Goal: Information Seeking & Learning: Learn about a topic

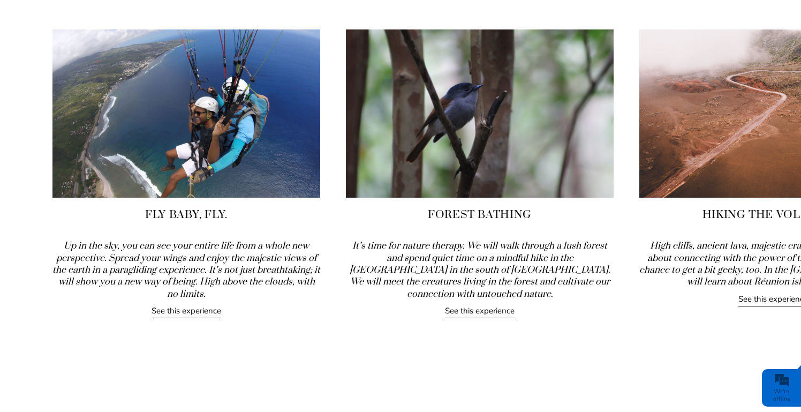
scroll to position [1159, 0]
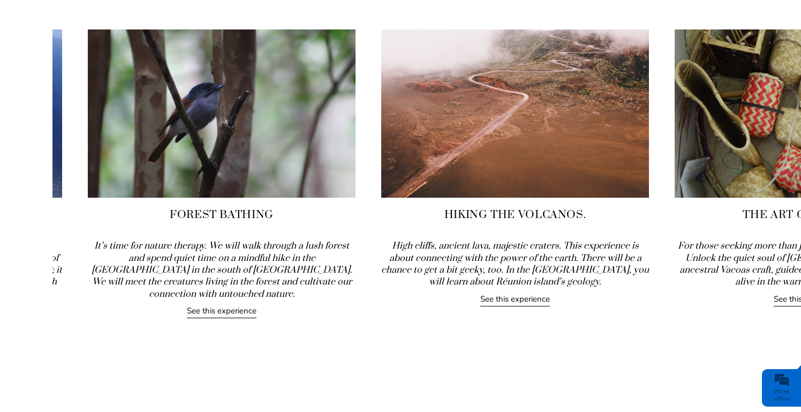
drag, startPoint x: 708, startPoint y: 220, endPoint x: 449, endPoint y: 224, distance: 258.3
click at [449, 224] on div "Hiking the Volcanos. High cliffs, ancient lava, majestic craters. This experien…" at bounding box center [515, 167] width 268 height 277
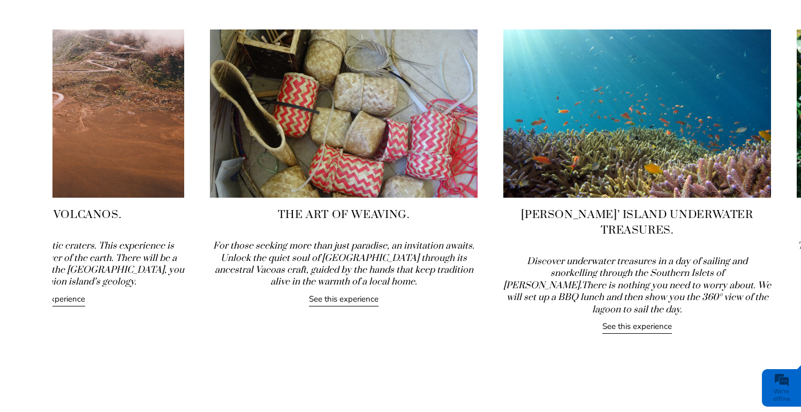
drag, startPoint x: 615, startPoint y: 242, endPoint x: 183, endPoint y: 313, distance: 438.2
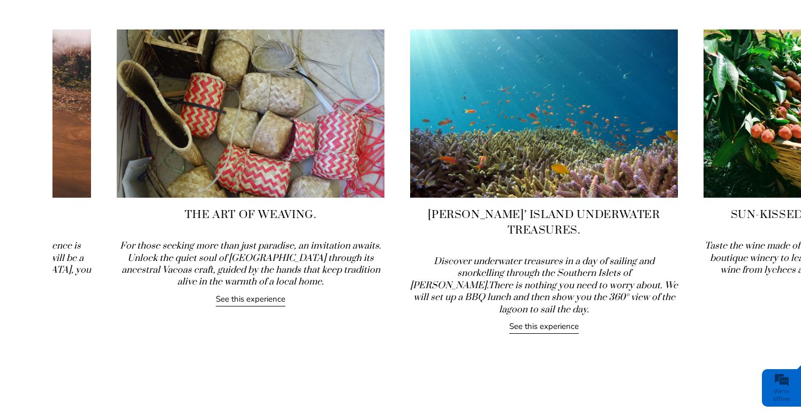
drag, startPoint x: 606, startPoint y: 222, endPoint x: 377, endPoint y: 228, distance: 229.9
click at [377, 228] on div "The Art of Weaving. For those seeking more than just paradise, an invitation aw…" at bounding box center [251, 167] width 268 height 277
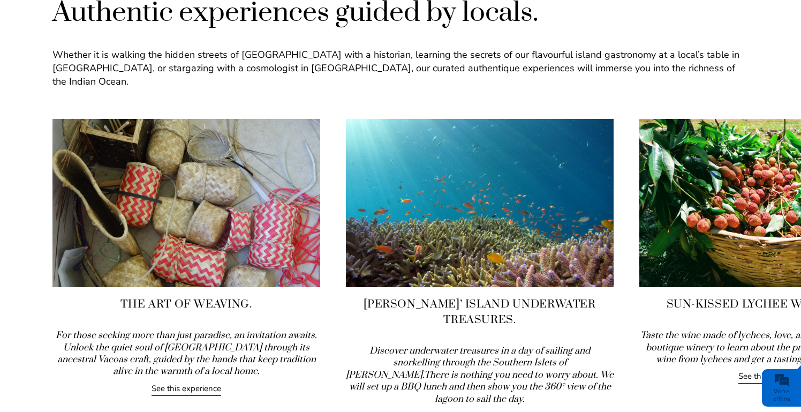
scroll to position [1068, 0]
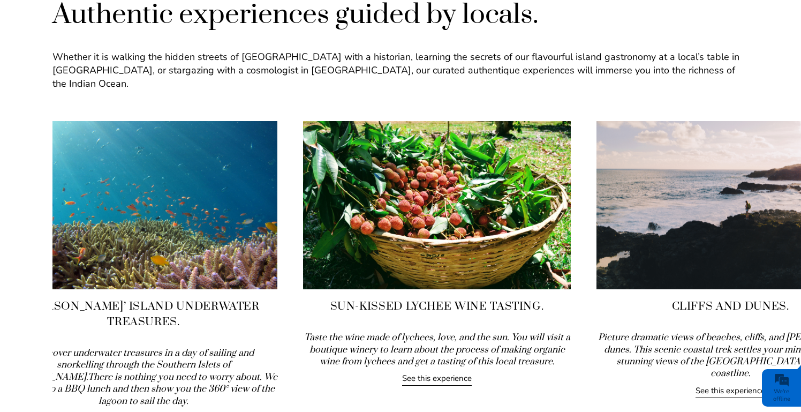
drag, startPoint x: 755, startPoint y: 244, endPoint x: 420, endPoint y: 216, distance: 336.5
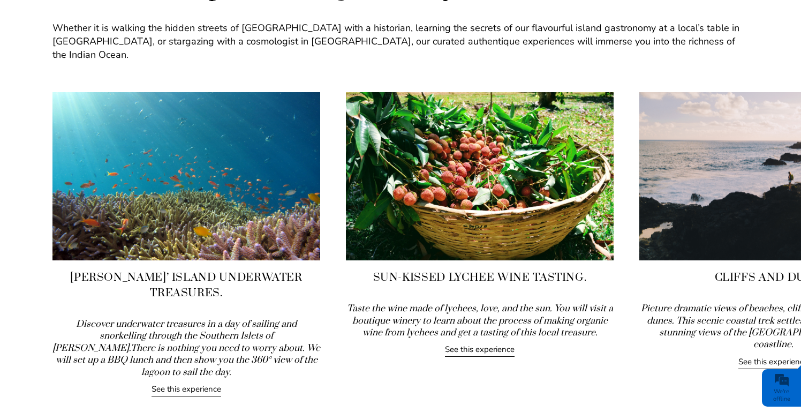
scroll to position [1104, 0]
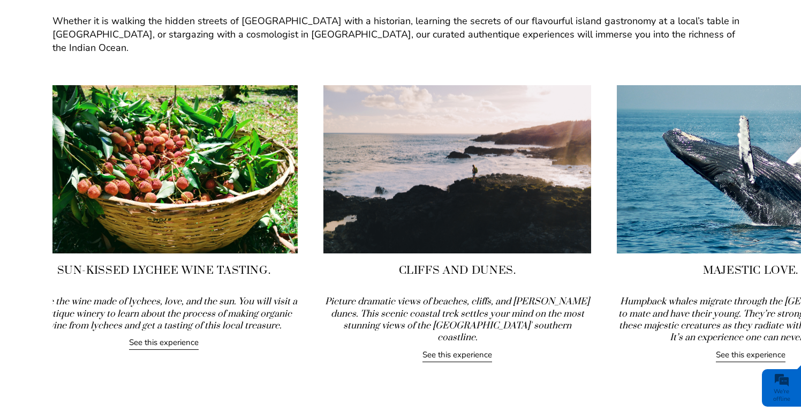
drag, startPoint x: 610, startPoint y: 219, endPoint x: 292, endPoint y: 231, distance: 318.4
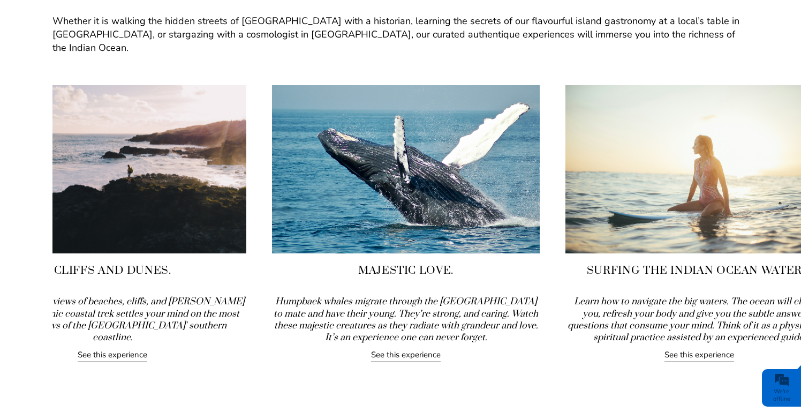
drag, startPoint x: 637, startPoint y: 258, endPoint x: 268, endPoint y: 289, distance: 370.4
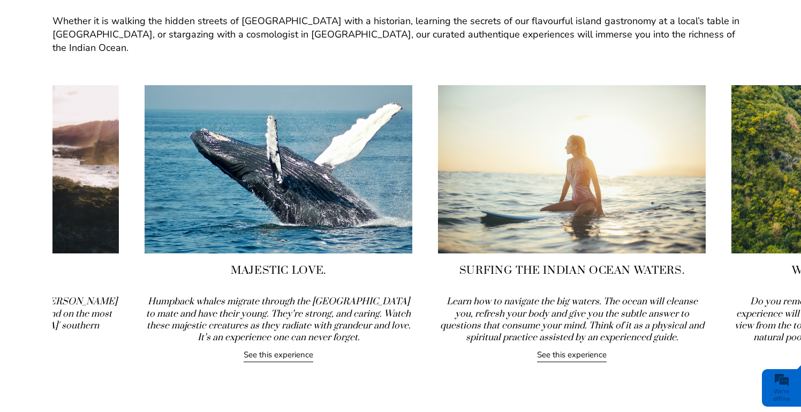
drag, startPoint x: 439, startPoint y: 251, endPoint x: 237, endPoint y: 252, distance: 202.0
click at [237, 263] on h4 "Majestic Love." at bounding box center [279, 271] width 268 height 16
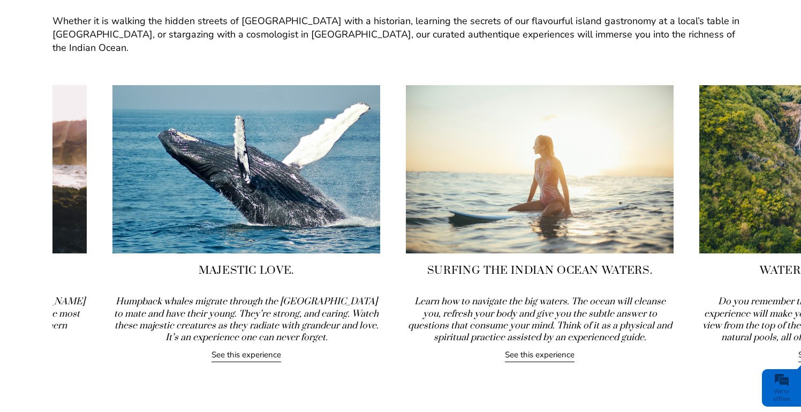
drag, startPoint x: 484, startPoint y: 220, endPoint x: 546, endPoint y: 181, distance: 73.4
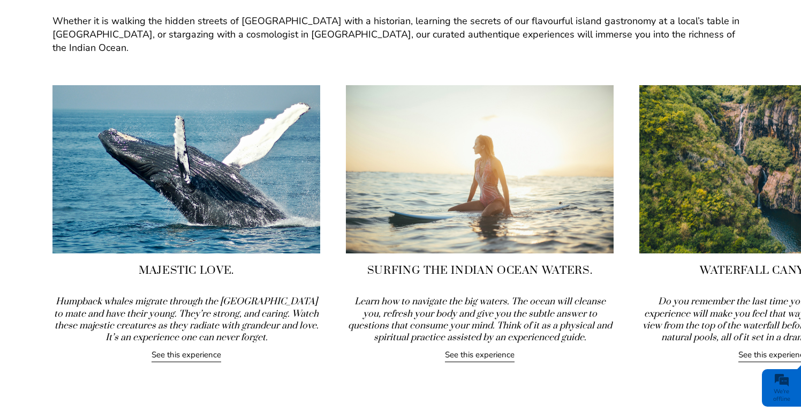
click at [184, 349] on link "See this experience" at bounding box center [187, 355] width 70 height 13
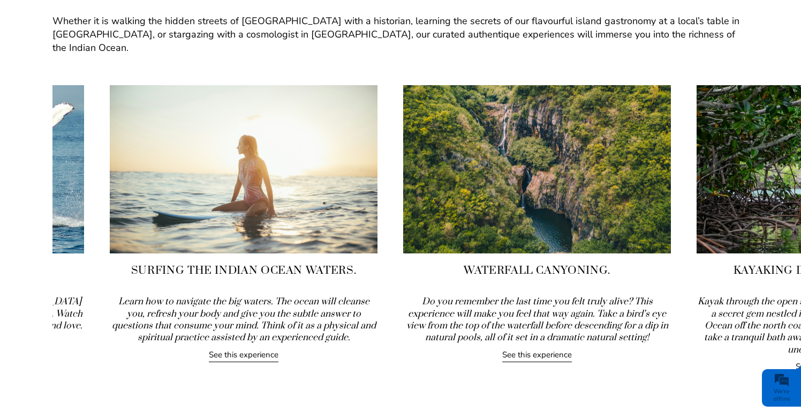
drag, startPoint x: 606, startPoint y: 193, endPoint x: 370, endPoint y: 201, distance: 236.4
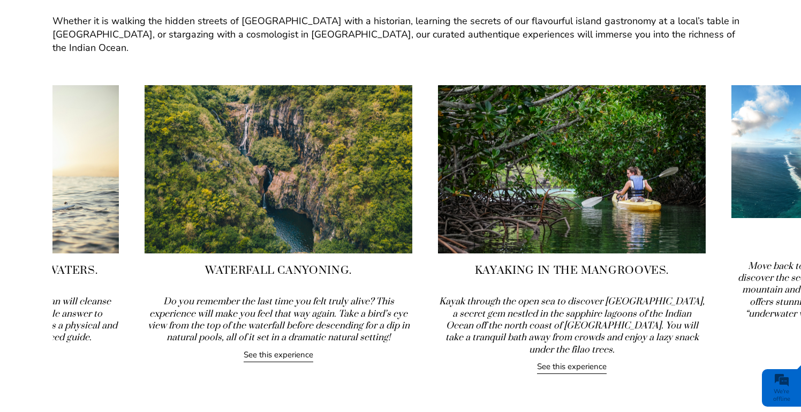
drag, startPoint x: 569, startPoint y: 201, endPoint x: 366, endPoint y: 216, distance: 203.1
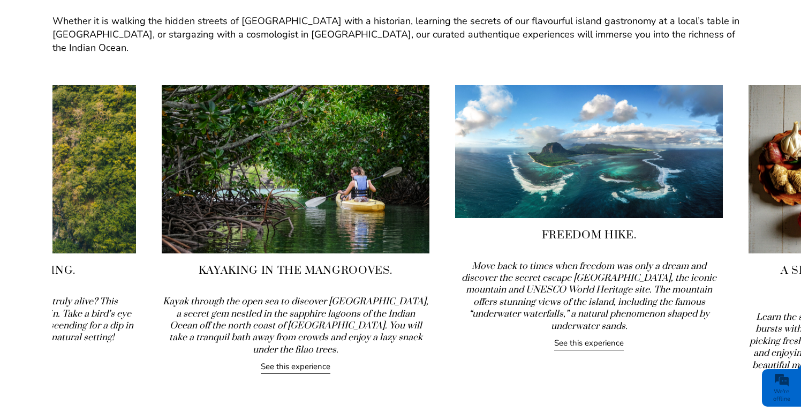
drag, startPoint x: 555, startPoint y: 196, endPoint x: 371, endPoint y: 209, distance: 184.7
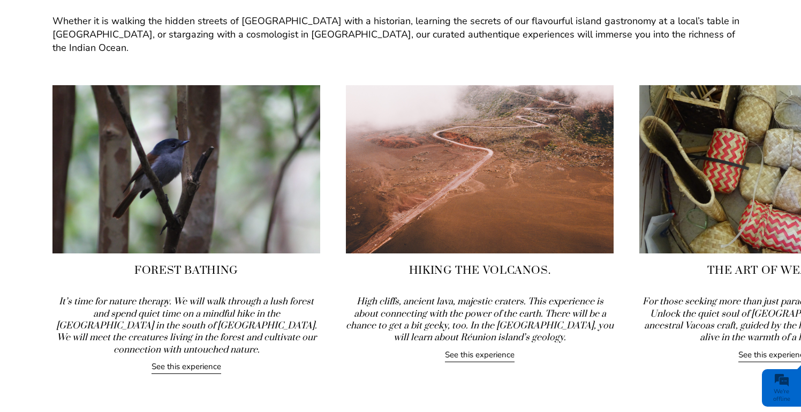
drag, startPoint x: 476, startPoint y: 164, endPoint x: 315, endPoint y: 167, distance: 161.3
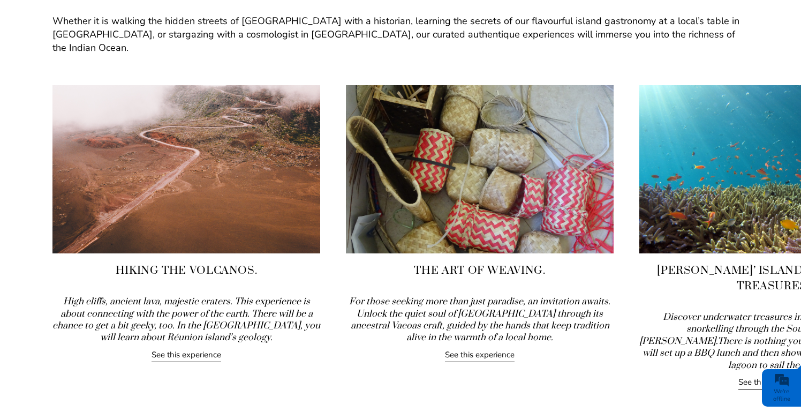
drag, startPoint x: 618, startPoint y: 147, endPoint x: 394, endPoint y: 167, distance: 224.8
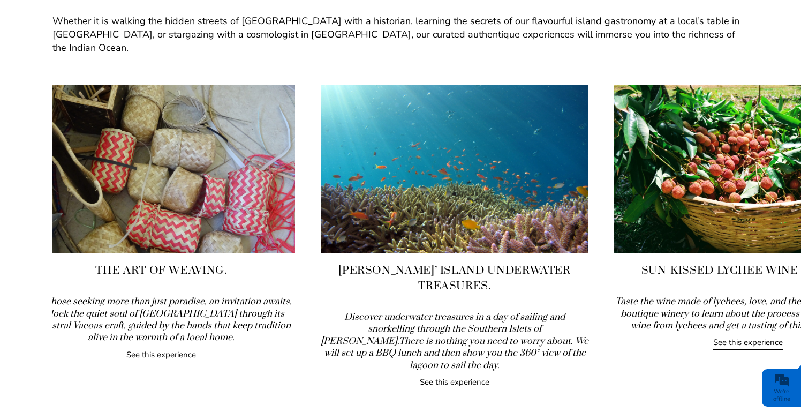
drag, startPoint x: 681, startPoint y: 211, endPoint x: 360, endPoint y: 228, distance: 321.3
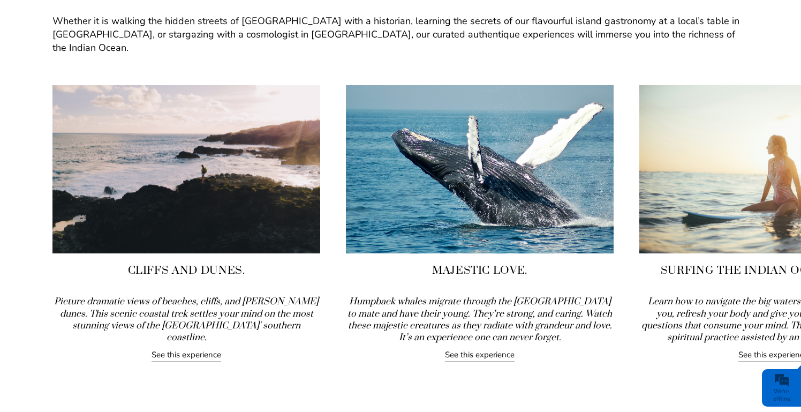
drag, startPoint x: 514, startPoint y: 238, endPoint x: 42, endPoint y: 290, distance: 475.3
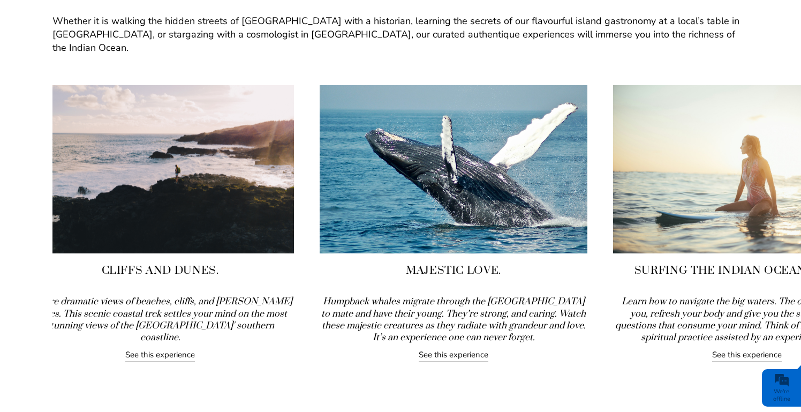
drag, startPoint x: 370, startPoint y: 313, endPoint x: 50, endPoint y: 334, distance: 320.5
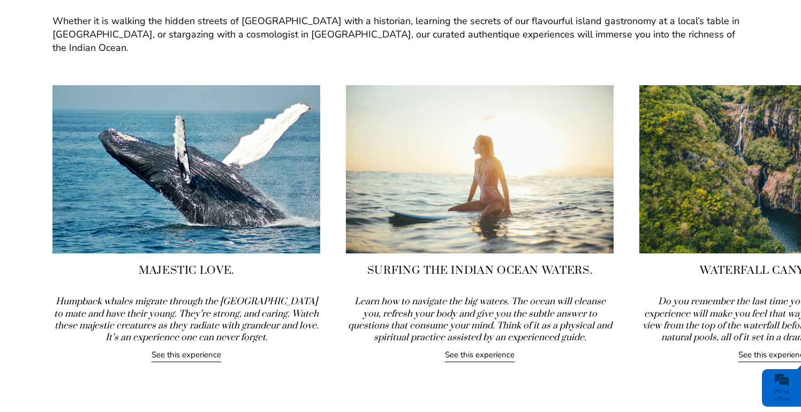
drag, startPoint x: 512, startPoint y: 212, endPoint x: 97, endPoint y: 202, distance: 415.3
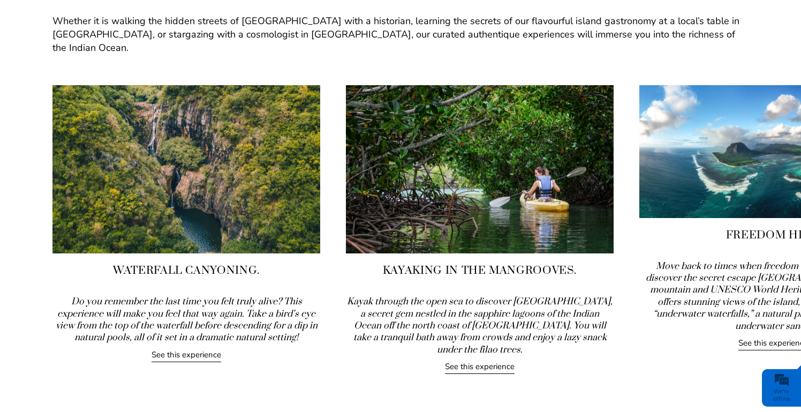
drag, startPoint x: 444, startPoint y: 175, endPoint x: 9, endPoint y: 200, distance: 435.7
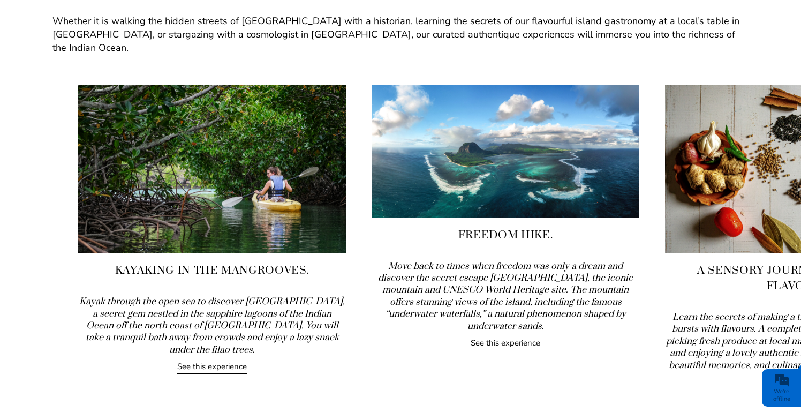
drag, startPoint x: 672, startPoint y: 275, endPoint x: 404, endPoint y: 273, distance: 267.9
click at [404, 273] on icon "Move back to times when freedom was only a dream and discover the secret escape…" at bounding box center [505, 296] width 255 height 72
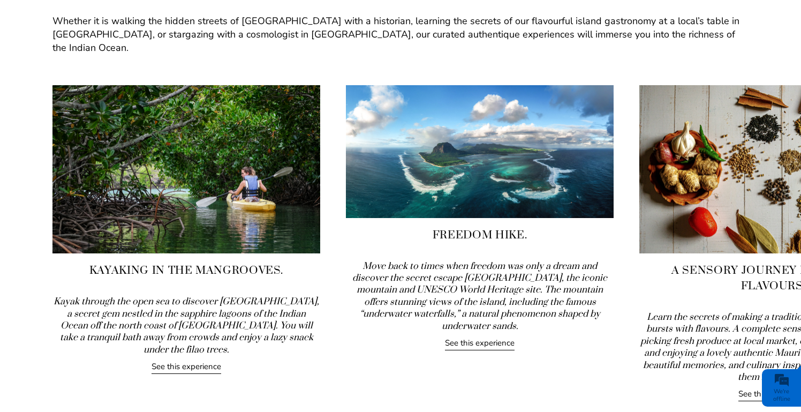
click at [480, 337] on link "See this experience" at bounding box center [480, 343] width 70 height 13
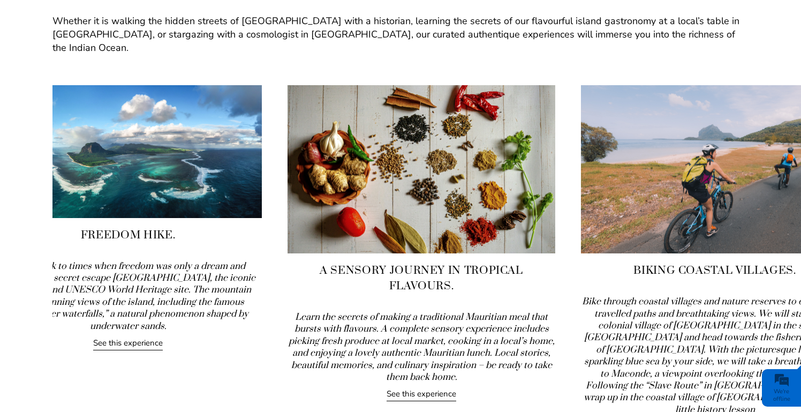
drag, startPoint x: 595, startPoint y: 158, endPoint x: 243, endPoint y: 185, distance: 353.0
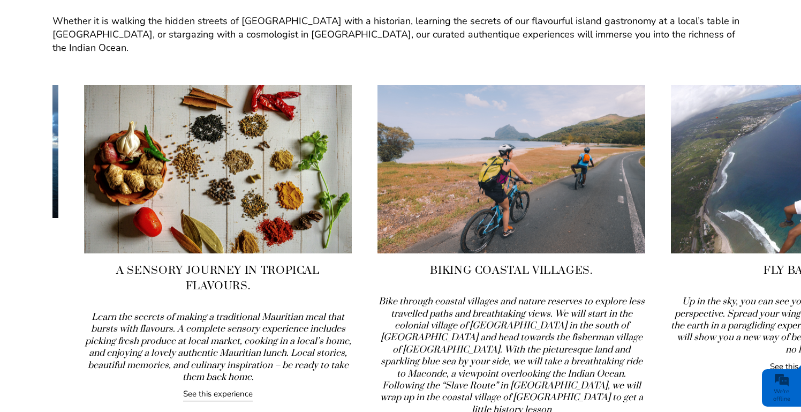
drag, startPoint x: 691, startPoint y: 230, endPoint x: 429, endPoint y: 257, distance: 263.3
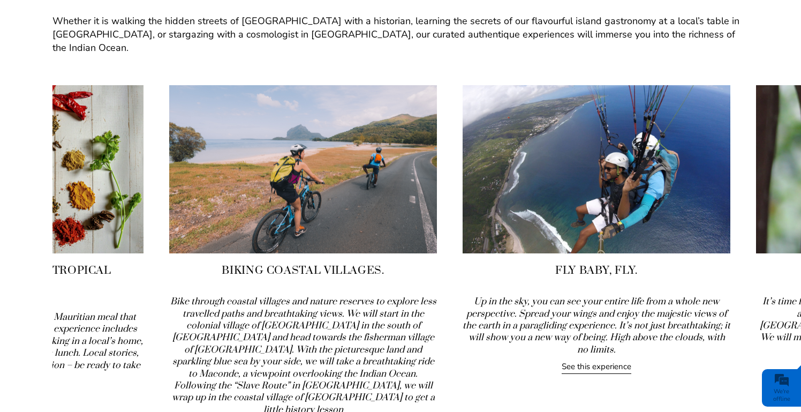
drag, startPoint x: 620, startPoint y: 253, endPoint x: 444, endPoint y: 248, distance: 176.9
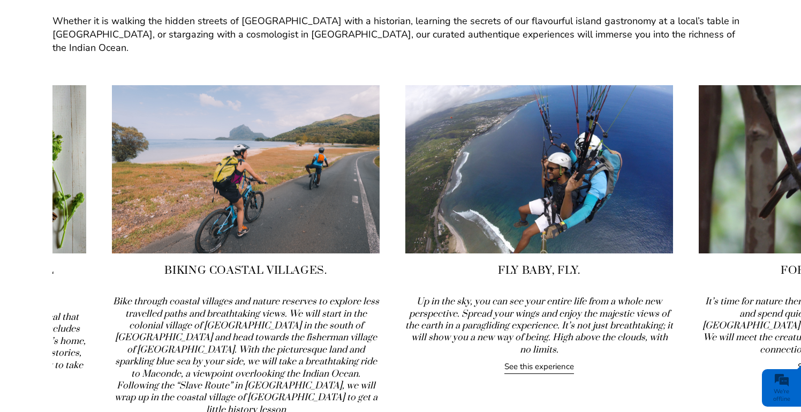
drag, startPoint x: 194, startPoint y: 245, endPoint x: 546, endPoint y: 221, distance: 353.3
click at [547, 221] on div "Fly baby, fly. Up in the sky, you can see your entire life from a whole new per…" at bounding box center [540, 229] width 268 height 289
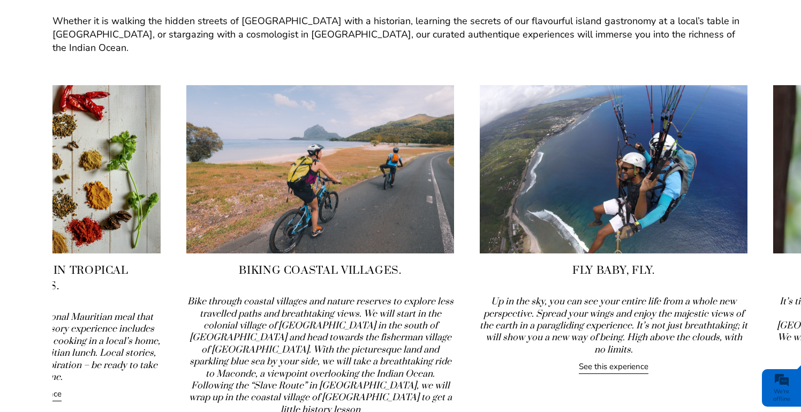
drag, startPoint x: 238, startPoint y: 305, endPoint x: 372, endPoint y: 219, distance: 159.6
click at [372, 219] on div "Biking Coastal Villages. Bike through coastal villages and nature reserves to e…" at bounding box center [320, 259] width 268 height 349
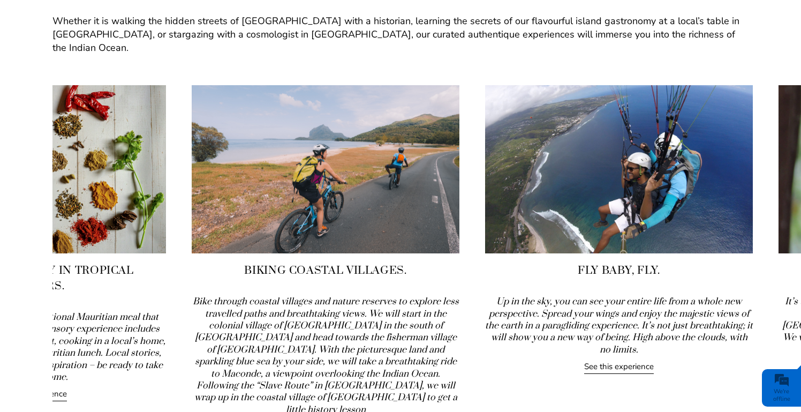
drag, startPoint x: 117, startPoint y: 351, endPoint x: 262, endPoint y: 332, distance: 146.4
click at [260, 332] on icon "Bike through coastal villages and nature reserves to explore less travelled pat…" at bounding box center [326, 356] width 266 height 120
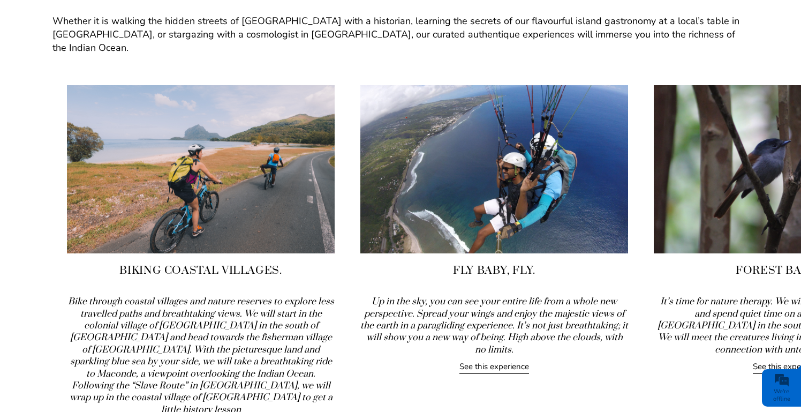
drag, startPoint x: 214, startPoint y: 342, endPoint x: 228, endPoint y: 338, distance: 14.6
click at [228, 338] on icon "Bike through coastal villages and nature reserves to explore less travelled pat…" at bounding box center [201, 356] width 266 height 120
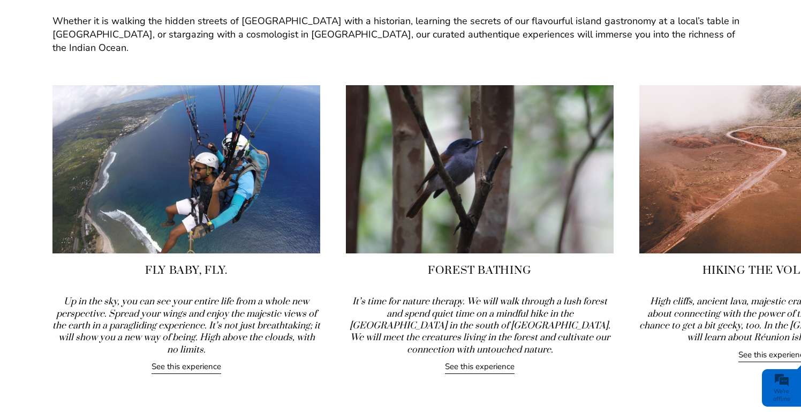
drag, startPoint x: 299, startPoint y: 331, endPoint x: 19, endPoint y: 301, distance: 281.2
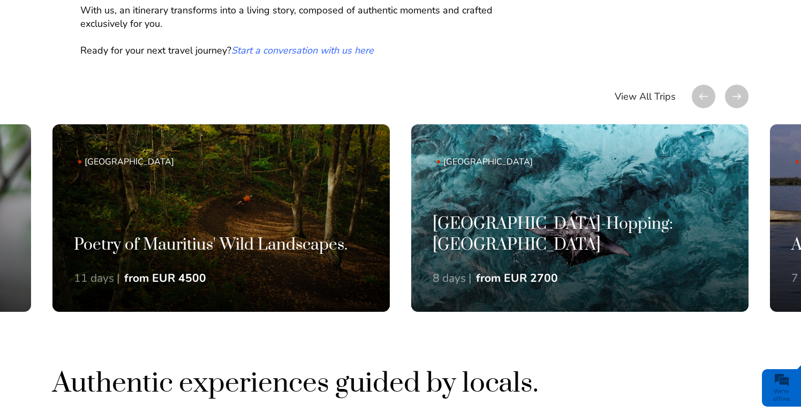
scroll to position [698, 0]
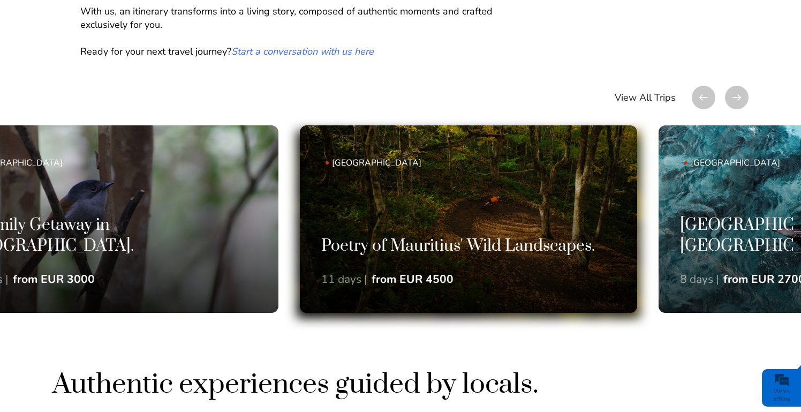
drag, startPoint x: 102, startPoint y: 224, endPoint x: 349, endPoint y: 202, distance: 248.0
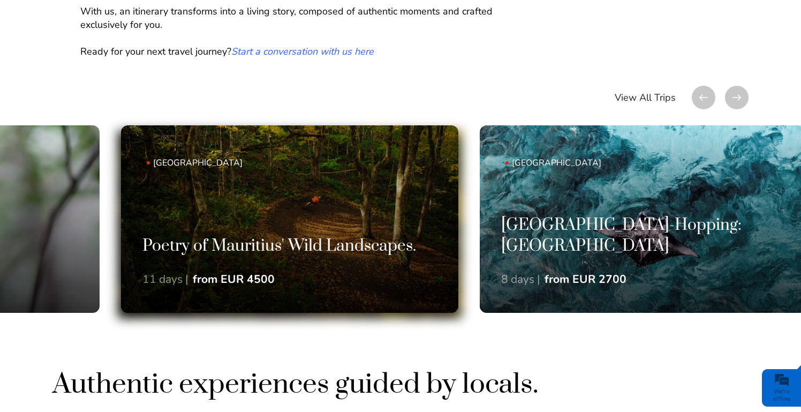
drag, startPoint x: 104, startPoint y: 201, endPoint x: 282, endPoint y: 182, distance: 179.4
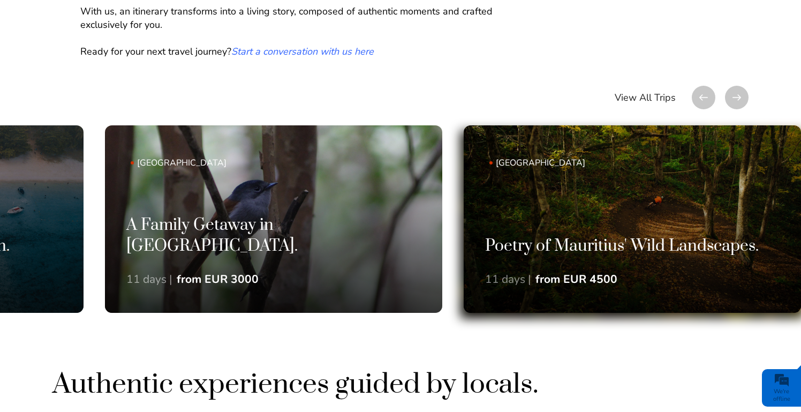
drag, startPoint x: 144, startPoint y: 253, endPoint x: 554, endPoint y: 155, distance: 421.9
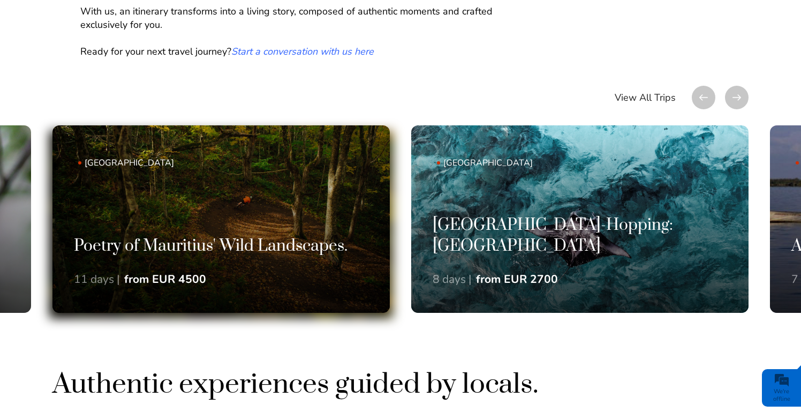
click at [242, 199] on link "Mauritius Poetry of Mauritius' Wild Landscapes. 11 days | from EUR 4500" at bounding box center [220, 218] width 337 height 187
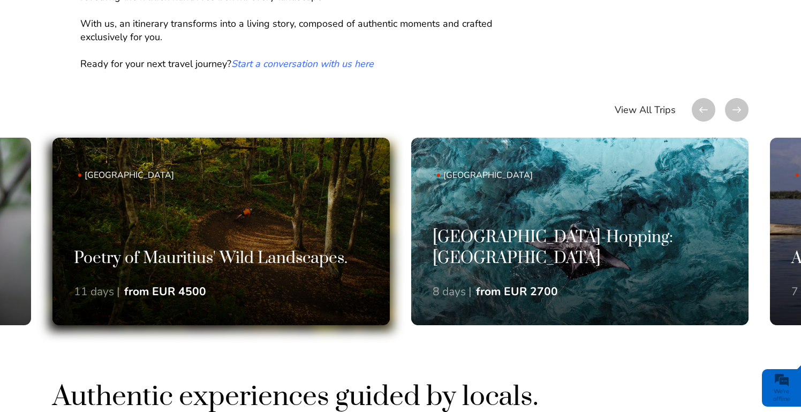
scroll to position [681, 0]
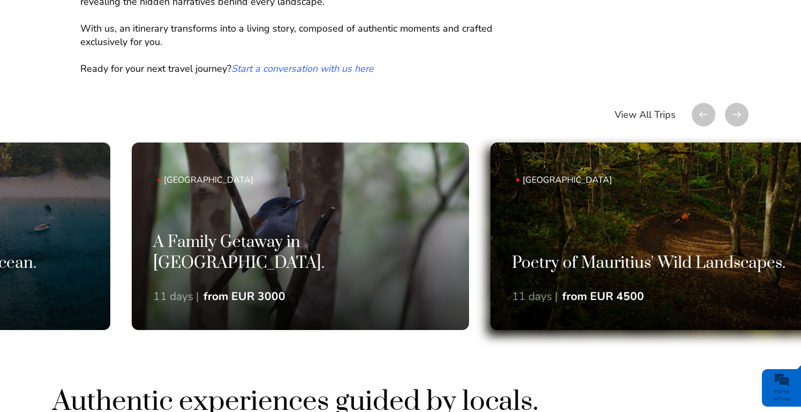
drag, startPoint x: 208, startPoint y: 264, endPoint x: 661, endPoint y: 232, distance: 453.8
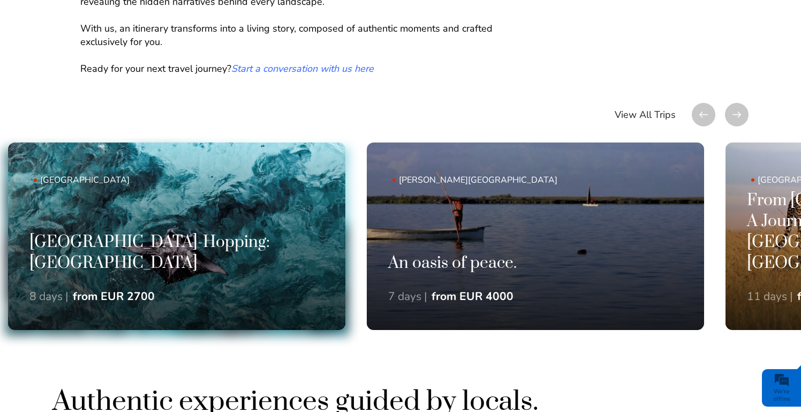
drag, startPoint x: 624, startPoint y: 236, endPoint x: 145, endPoint y: 274, distance: 480.4
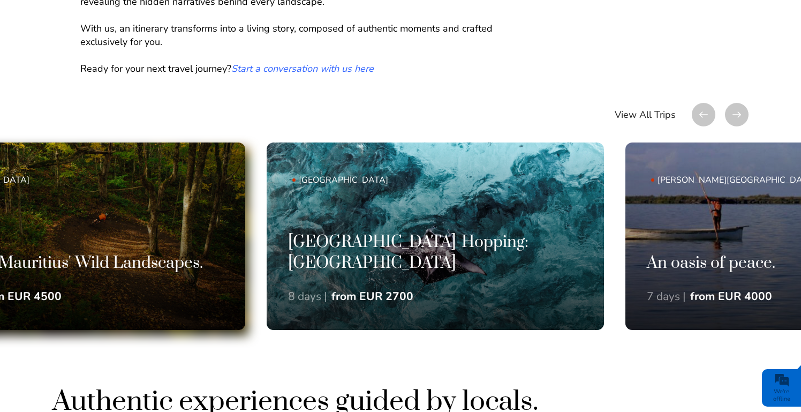
drag, startPoint x: 145, startPoint y: 274, endPoint x: 0, endPoint y: 304, distance: 147.7
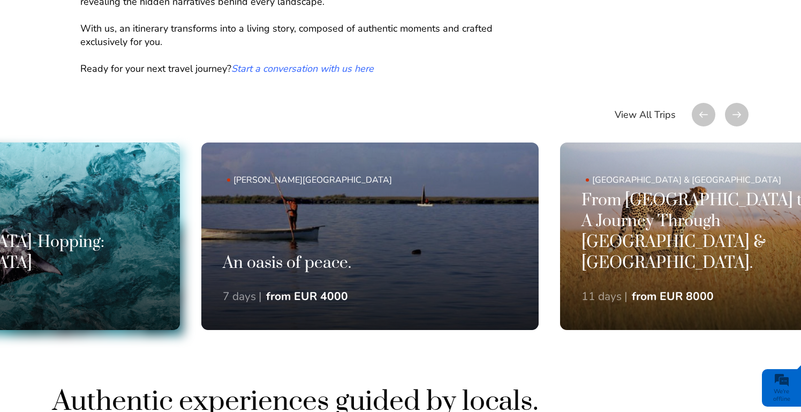
drag, startPoint x: 703, startPoint y: 260, endPoint x: 134, endPoint y: 291, distance: 569.8
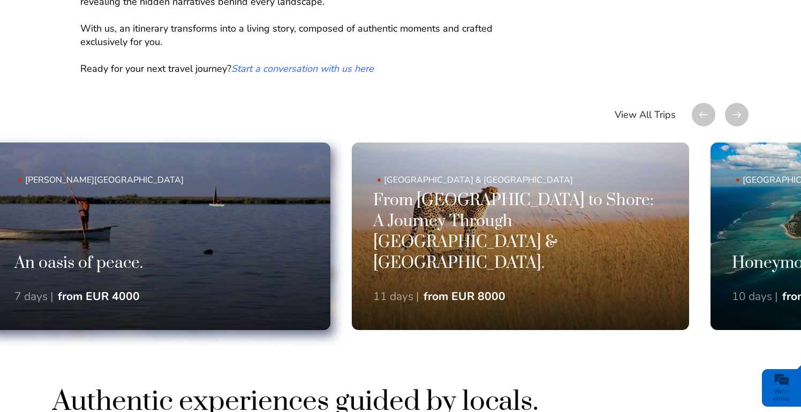
drag, startPoint x: 778, startPoint y: 216, endPoint x: 1, endPoint y: 299, distance: 781.7
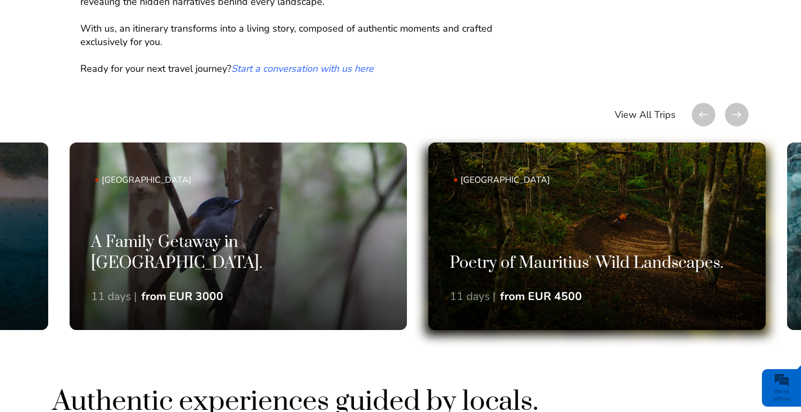
drag, startPoint x: 136, startPoint y: 249, endPoint x: 512, endPoint y: 266, distance: 376.4
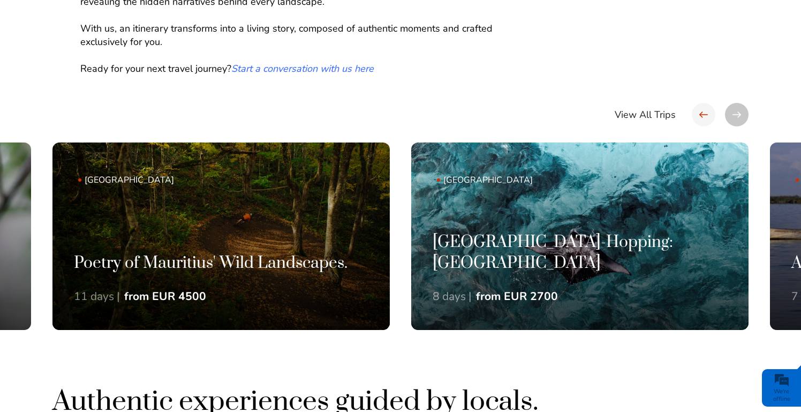
click at [705, 113] on div at bounding box center [704, 115] width 24 height 24
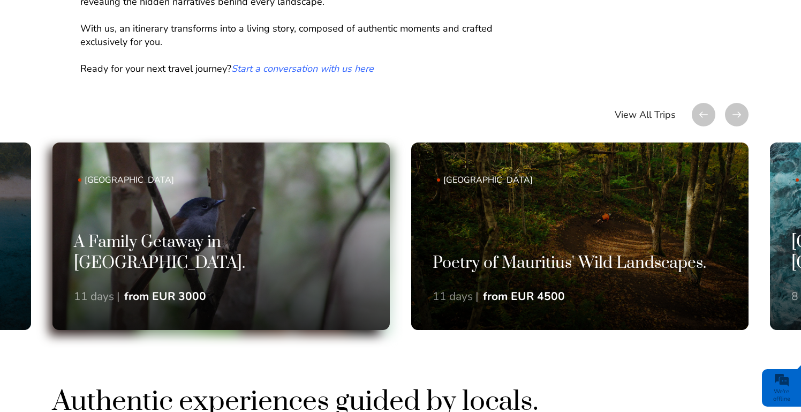
click at [206, 238] on link "Mauritius A Family Getaway in Mauritius. 11 days | from EUR 3000" at bounding box center [220, 235] width 337 height 187
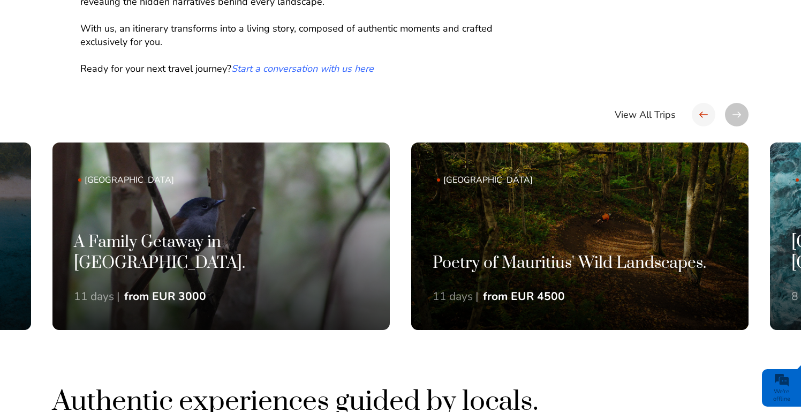
click at [710, 112] on div at bounding box center [704, 115] width 24 height 24
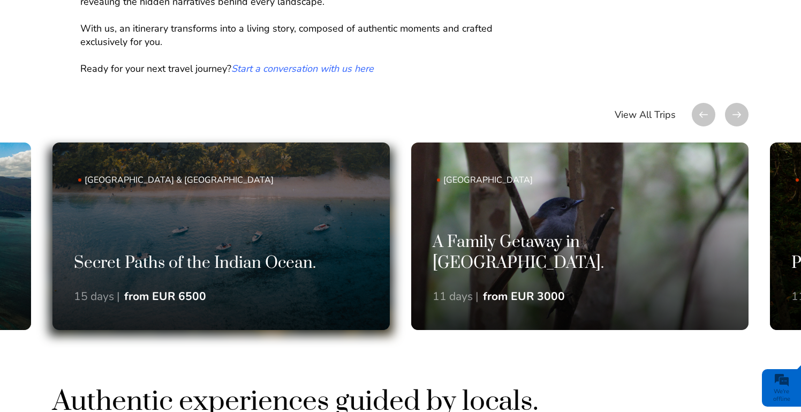
click at [181, 218] on link "Mauritius & Réunion Island Secret Paths of the Indian Ocean. 15 days | from EUR…" at bounding box center [220, 235] width 337 height 187
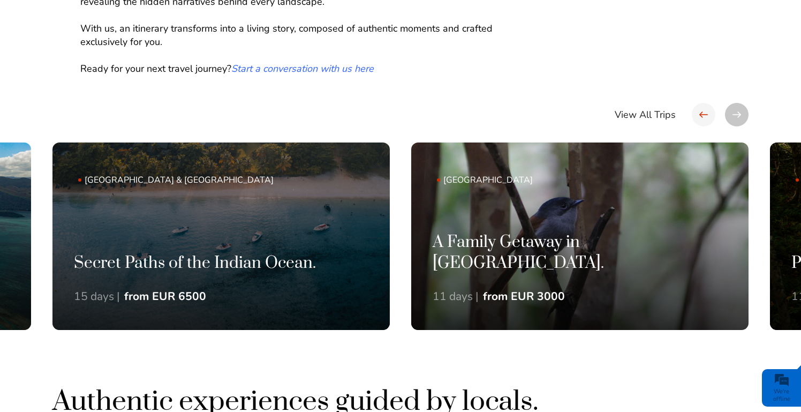
click at [704, 111] on div at bounding box center [704, 115] width 24 height 24
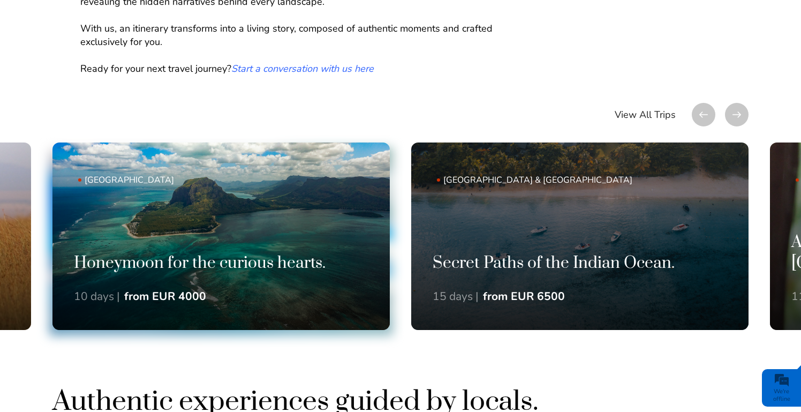
click at [206, 250] on link "Mauritius Honeymoon for the curious hearts. 10 days | from EUR 4000" at bounding box center [220, 235] width 337 height 187
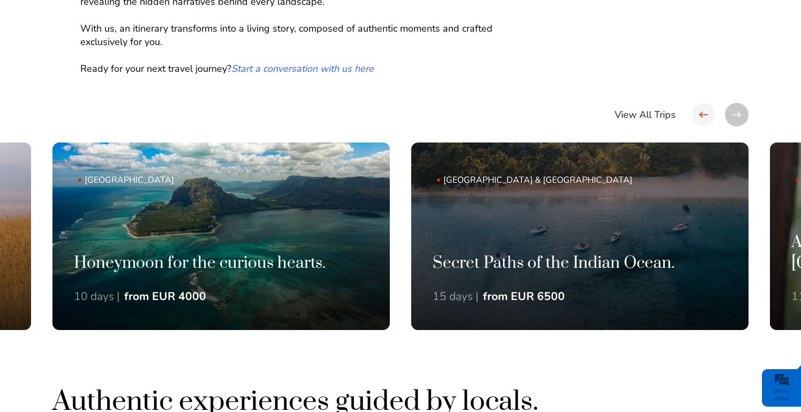
click at [706, 112] on div at bounding box center [704, 115] width 24 height 24
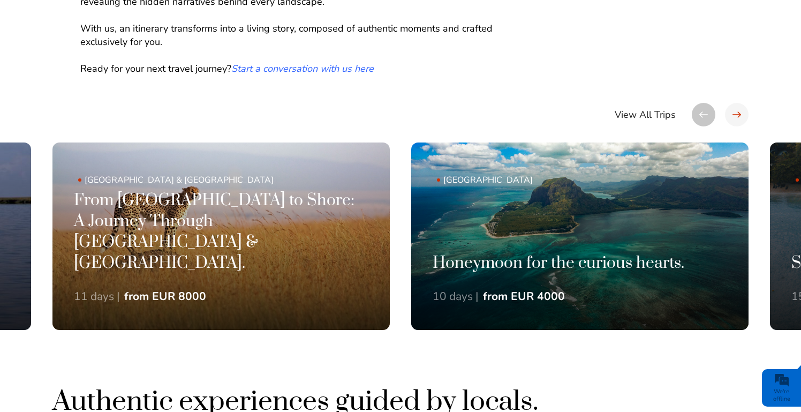
click at [733, 110] on div at bounding box center [737, 115] width 24 height 24
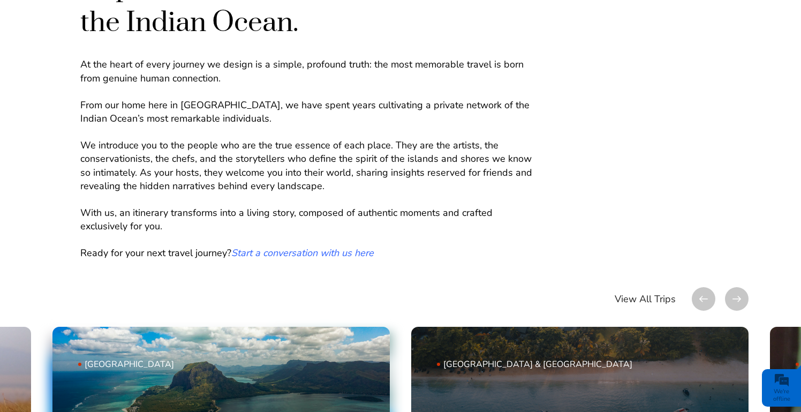
scroll to position [499, 0]
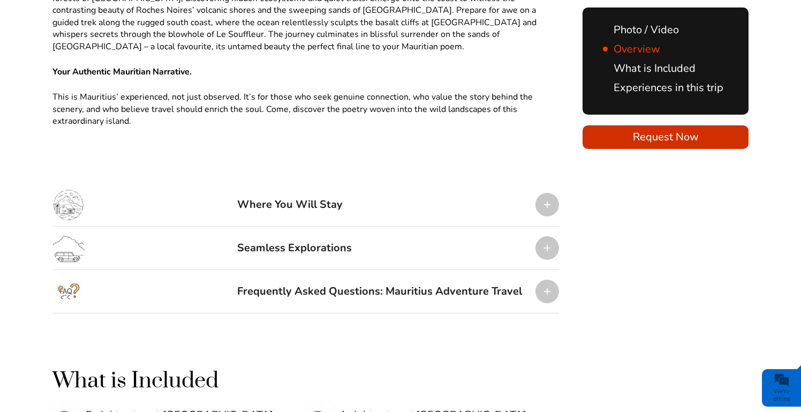
scroll to position [1206, 0]
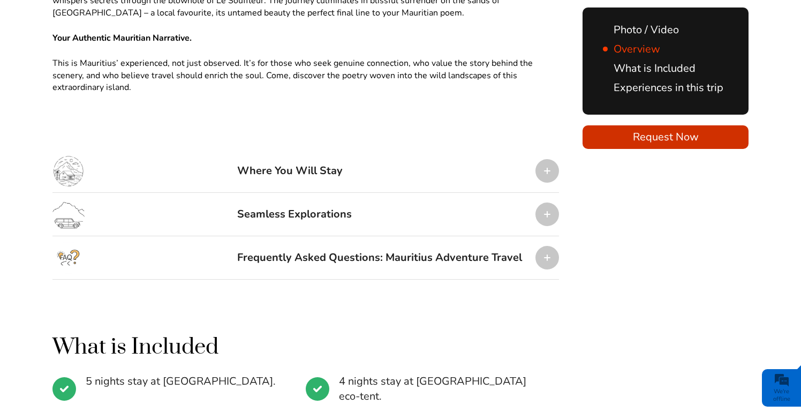
click at [550, 159] on div at bounding box center [548, 171] width 24 height 24
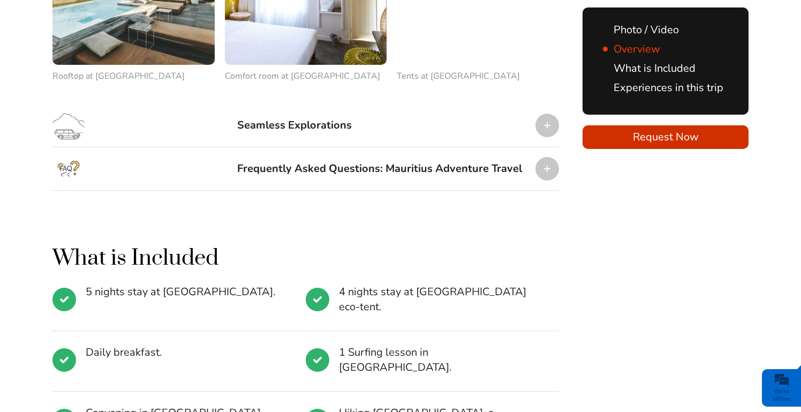
scroll to position [1842, 0]
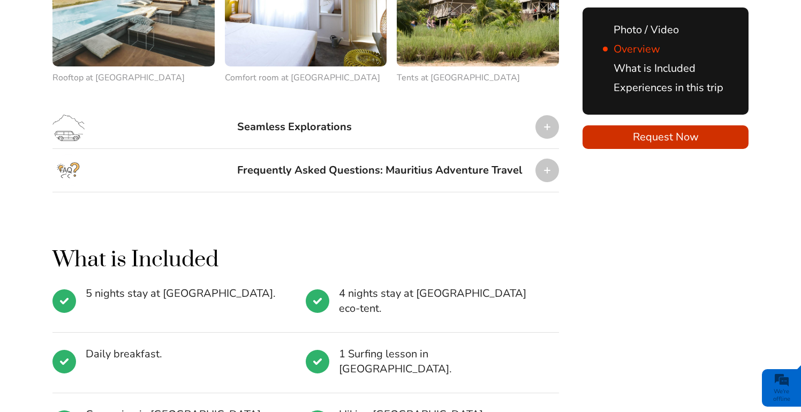
click at [544, 115] on div at bounding box center [548, 127] width 24 height 24
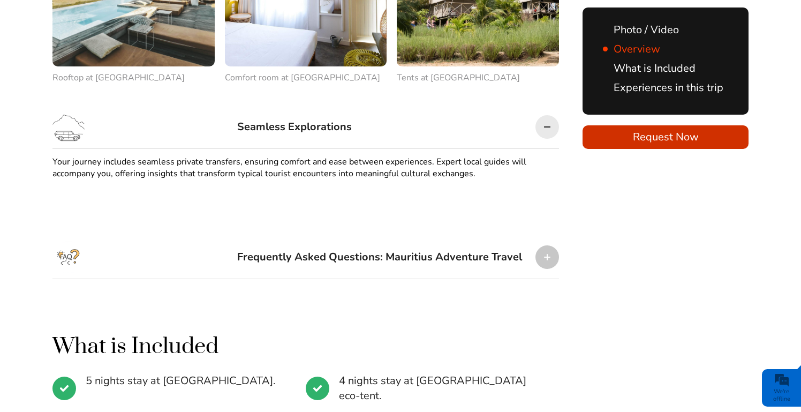
click at [544, 115] on div at bounding box center [548, 127] width 24 height 24
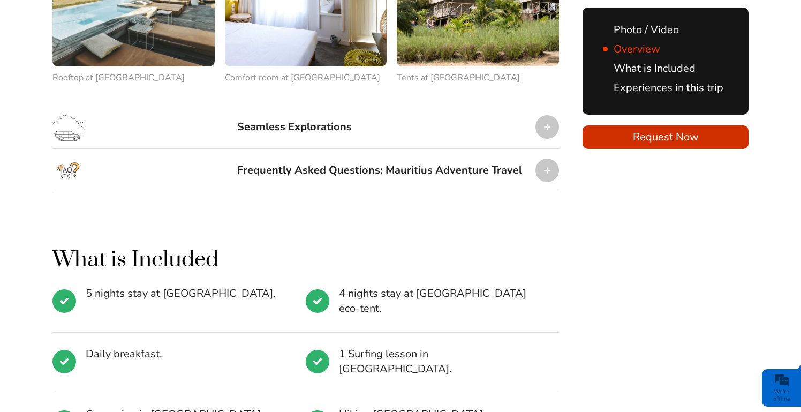
click at [550, 159] on div at bounding box center [548, 171] width 24 height 24
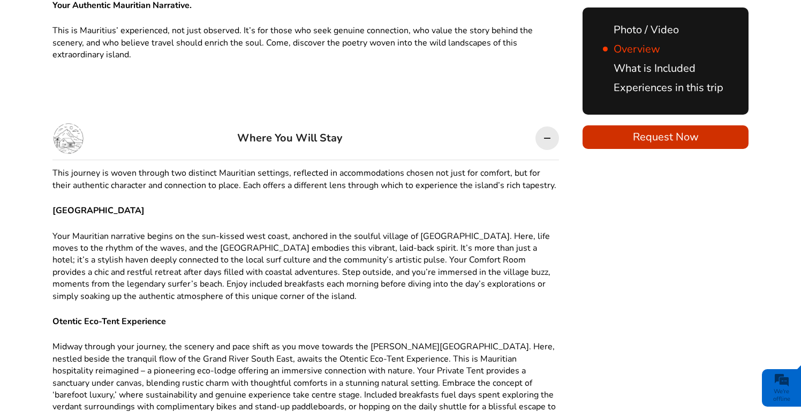
scroll to position [1199, 0]
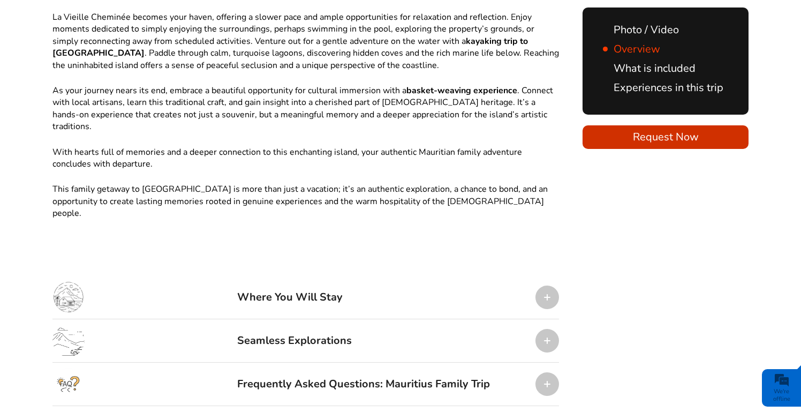
scroll to position [1212, 0]
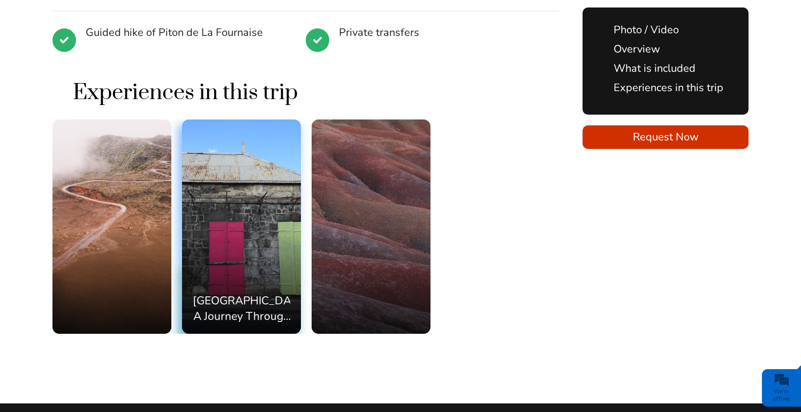
scroll to position [1354, 0]
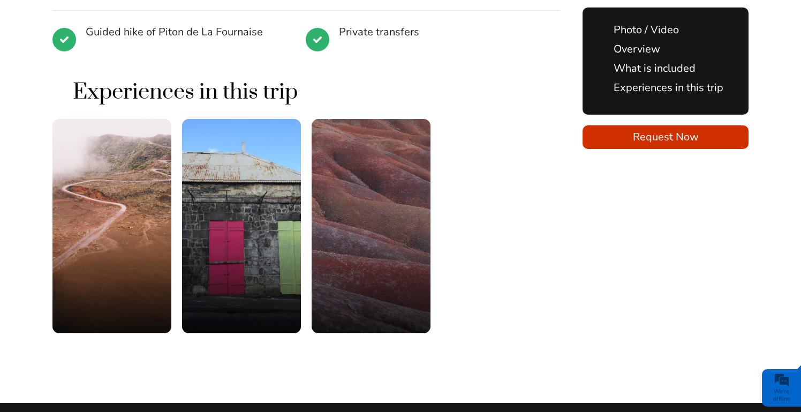
click at [681, 59] on ul "Photo / Video Overview What is included Experiences in this trip" at bounding box center [665, 60] width 125 height 77
click at [662, 70] on link "What is included" at bounding box center [649, 68] width 93 height 14
click at [164, 119] on div "Hiking the Volcanos." at bounding box center [111, 226] width 119 height 214
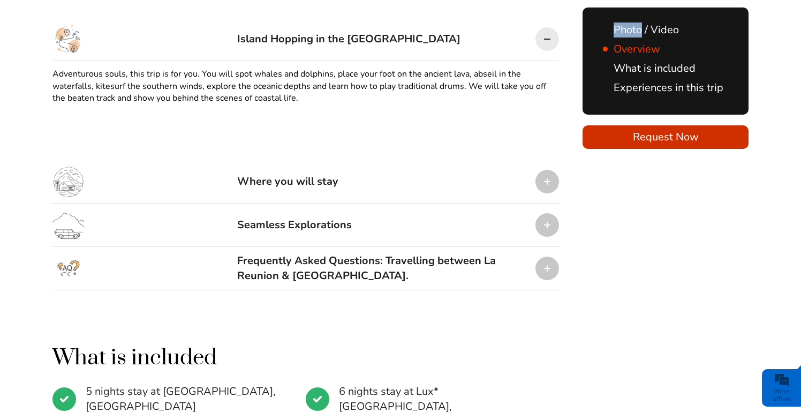
scroll to position [664, 0]
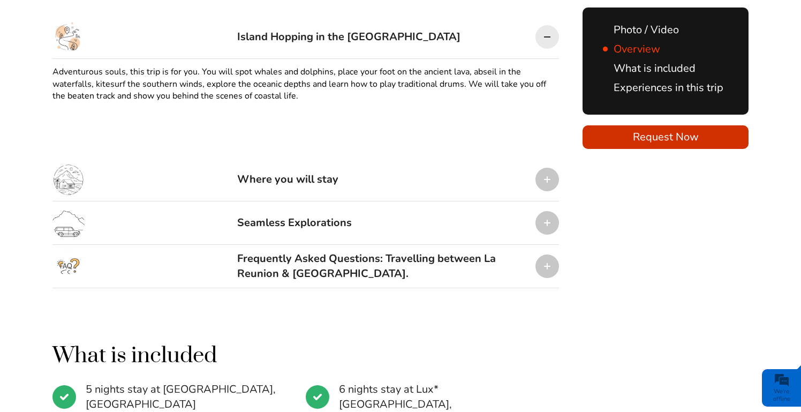
click at [551, 267] on div at bounding box center [548, 266] width 24 height 24
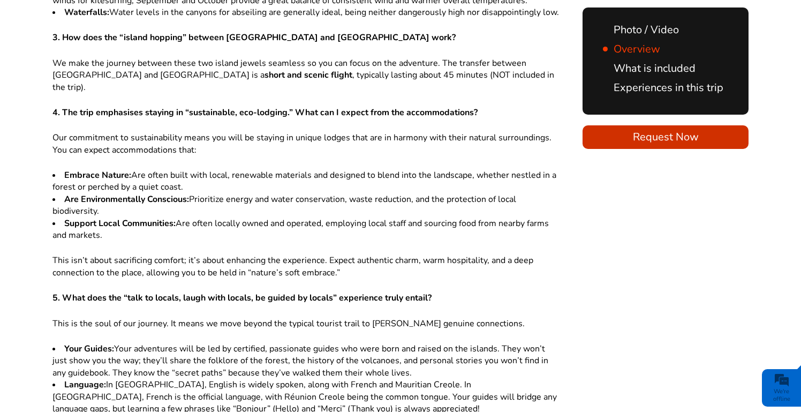
scroll to position [1238, 0]
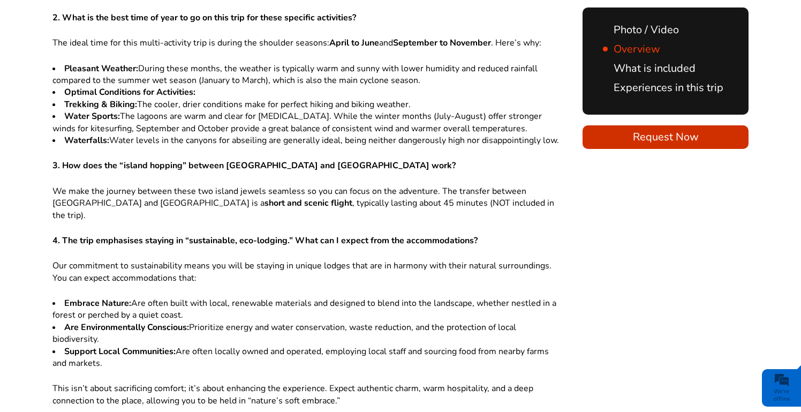
scroll to position [1354, 0]
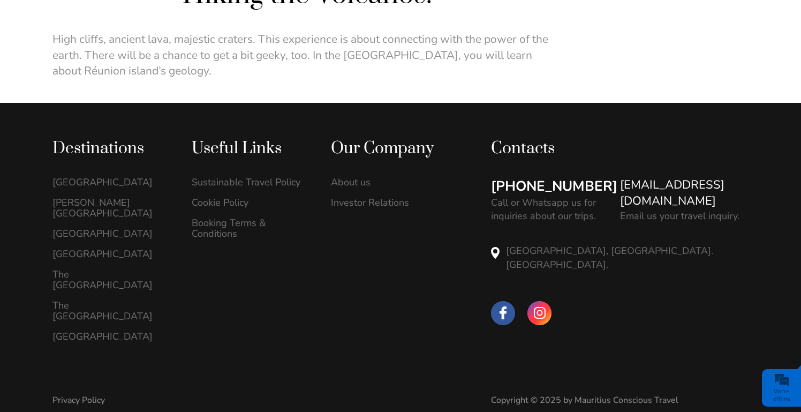
scroll to position [373, 0]
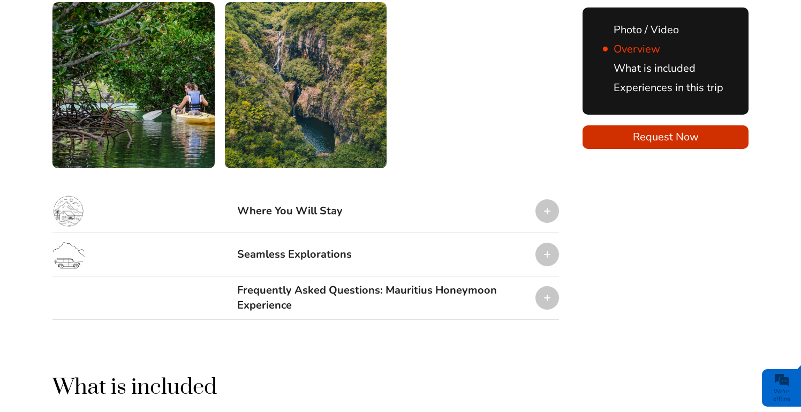
scroll to position [1911, 0]
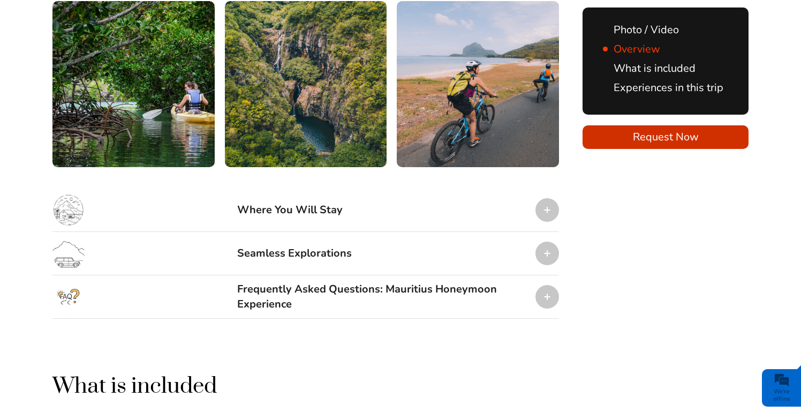
click at [547, 198] on div at bounding box center [548, 210] width 24 height 24
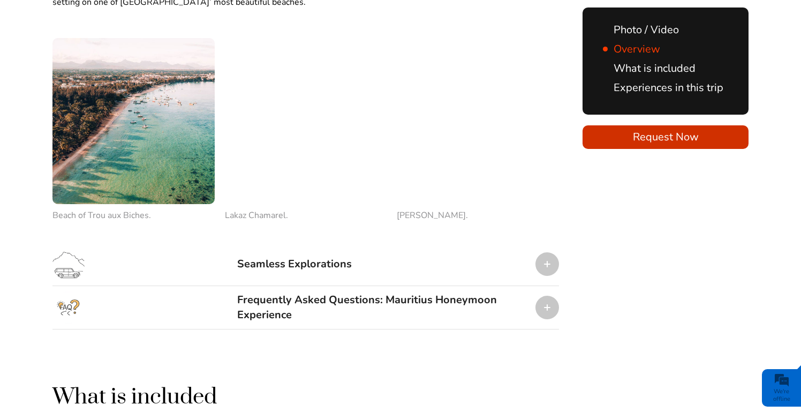
scroll to position [2203, 0]
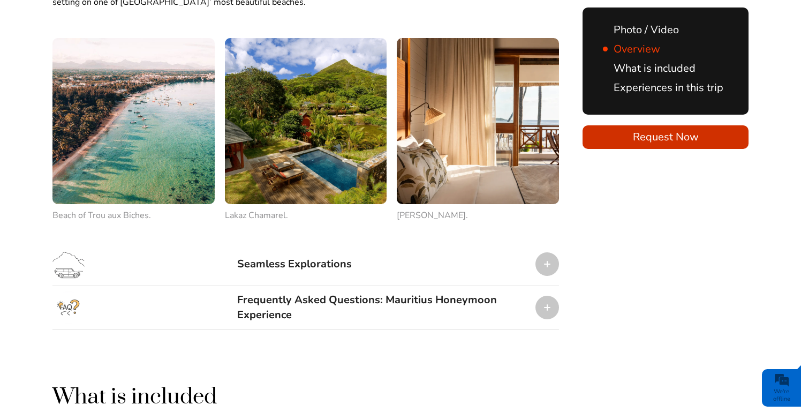
click at [546, 252] on div at bounding box center [548, 264] width 24 height 24
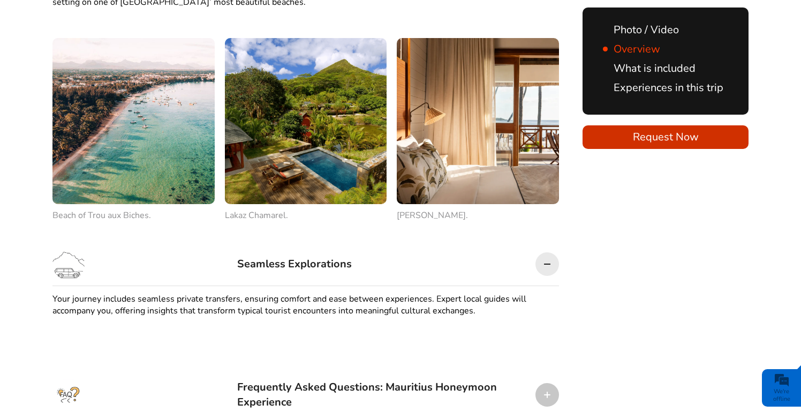
click at [549, 252] on div at bounding box center [548, 264] width 24 height 24
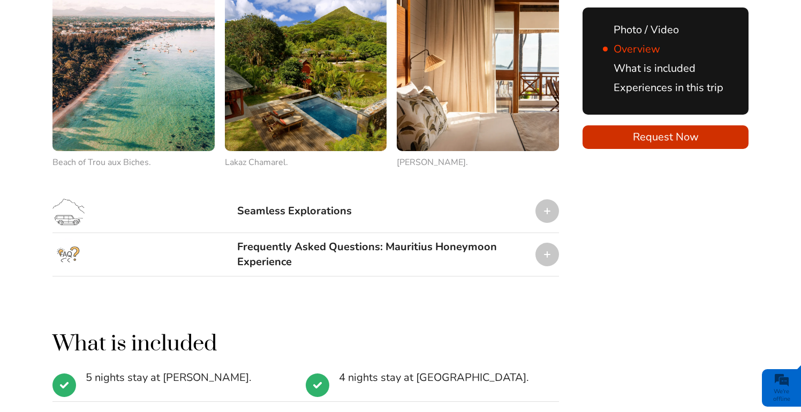
scroll to position [2252, 0]
